Goal: Task Accomplishment & Management: Complete application form

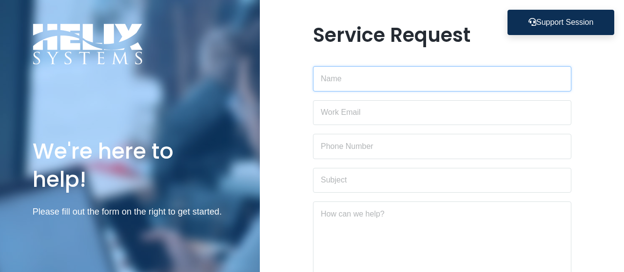
click at [359, 76] on input "text" at bounding box center [442, 78] width 258 height 25
type input "[PERSON_NAME]"
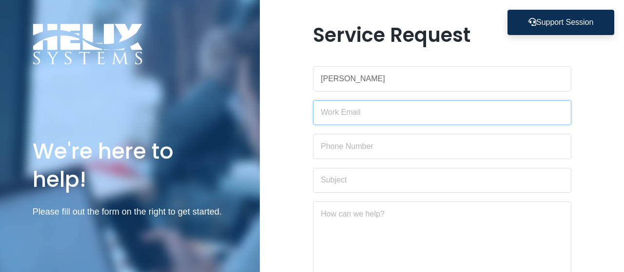
click at [347, 112] on input "email" at bounding box center [442, 112] width 258 height 25
type input "[EMAIL_ADDRESS][DOMAIN_NAME]"
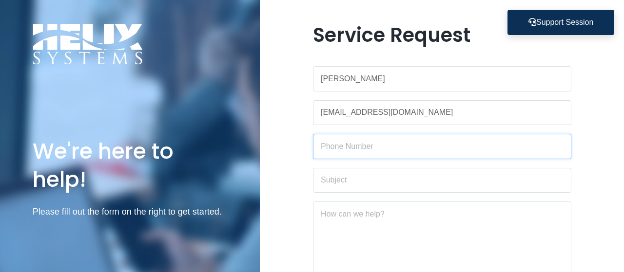
click at [366, 150] on input "text" at bounding box center [442, 146] width 258 height 25
type input "[PHONE_NUMBER]"
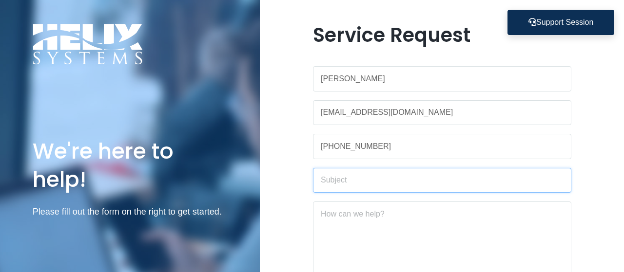
click at [354, 179] on input "text" at bounding box center [442, 180] width 258 height 25
type input "Termination"
click at [376, 243] on textarea at bounding box center [442, 244] width 258 height 84
